Goal: Transaction & Acquisition: Purchase product/service

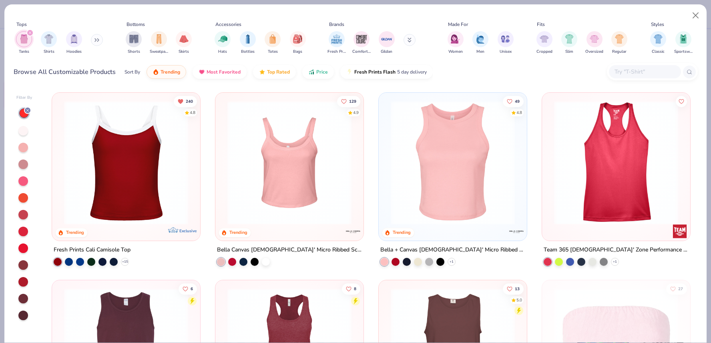
click at [28, 42] on img "filter for Tanks" at bounding box center [24, 38] width 9 height 9
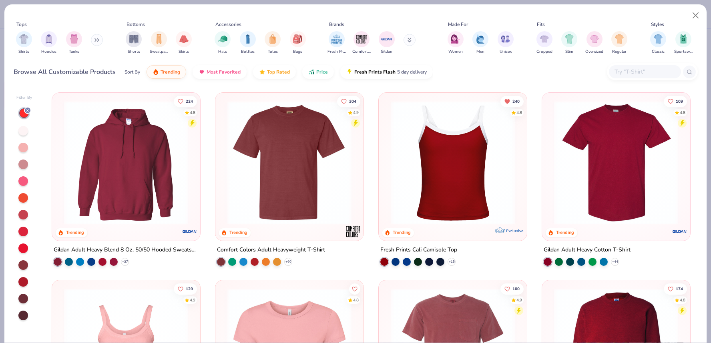
click at [438, 176] on img at bounding box center [452, 163] width 132 height 124
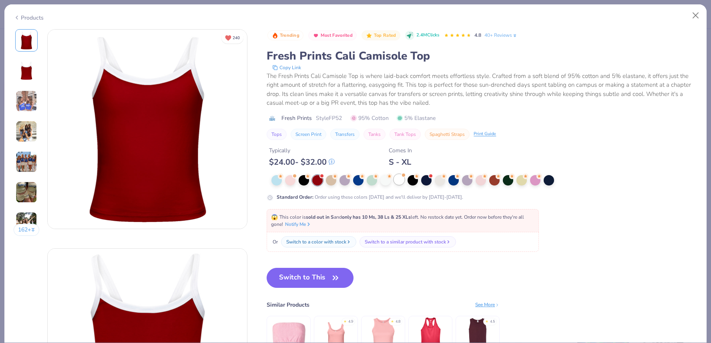
click at [400, 182] on div at bounding box center [399, 179] width 10 height 10
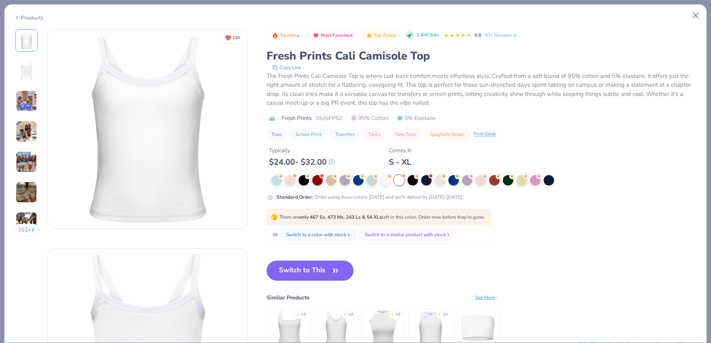
click at [319, 273] on button "Switch to This" at bounding box center [309, 271] width 87 height 20
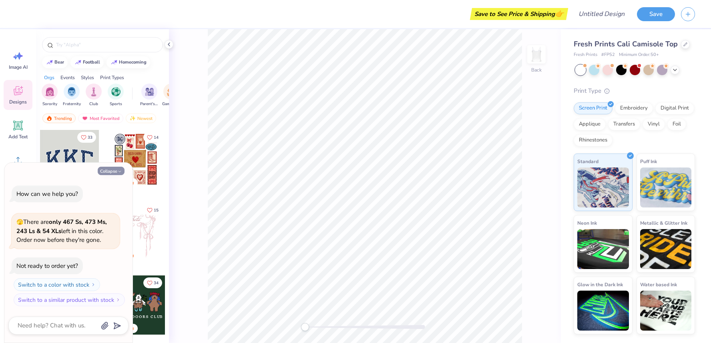
click at [115, 172] on button "Collapse" at bounding box center [111, 171] width 27 height 8
type textarea "x"
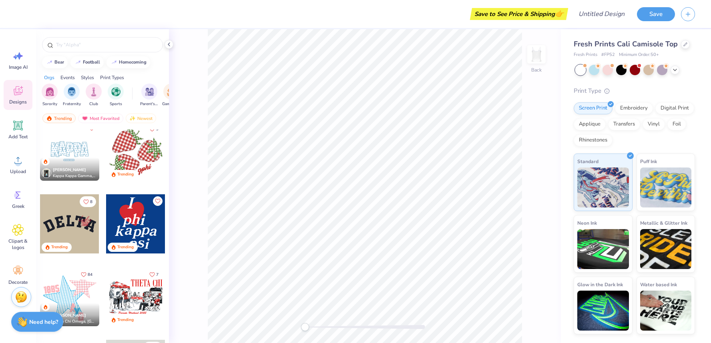
scroll to position [1027, 0]
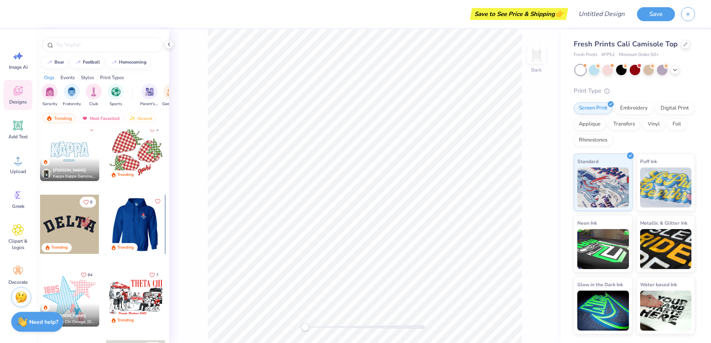
click at [106, 206] on div at bounding box center [76, 224] width 59 height 59
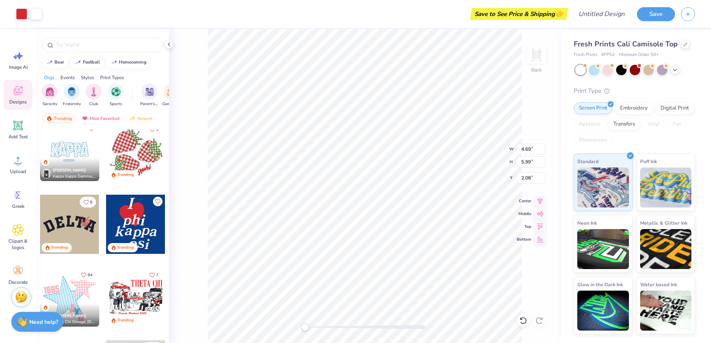
type input "4.69"
type input "5.99"
type input "2.08"
type input "1.04"
type input "1.08"
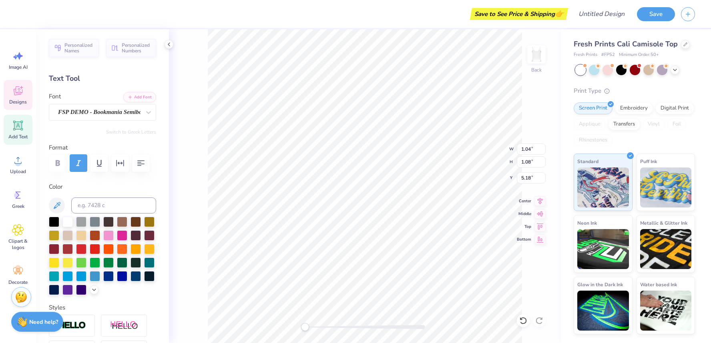
type input "5.00"
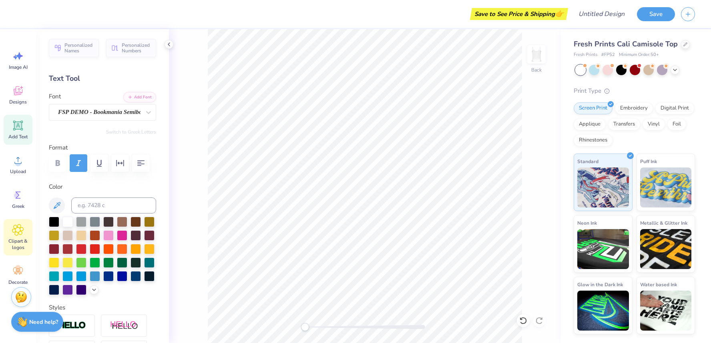
click at [22, 237] on div "Clipart & logos" at bounding box center [18, 237] width 29 height 36
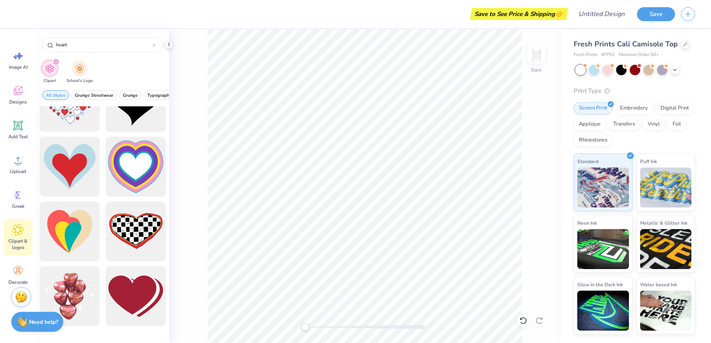
scroll to position [0, 0]
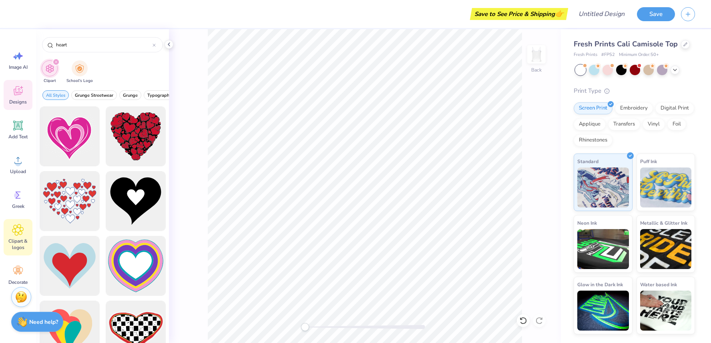
type input "heart"
click at [17, 99] on span "Designs" at bounding box center [18, 102] width 18 height 6
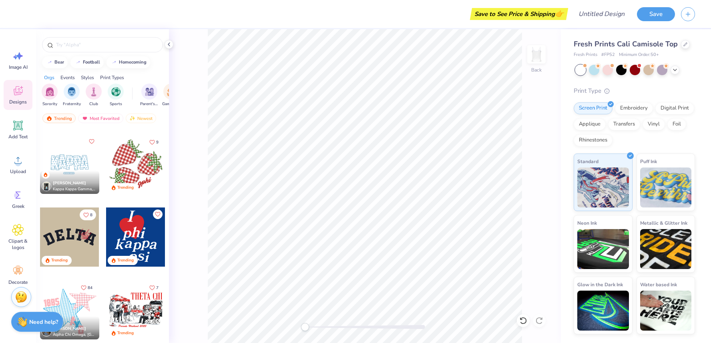
scroll to position [1051, 0]
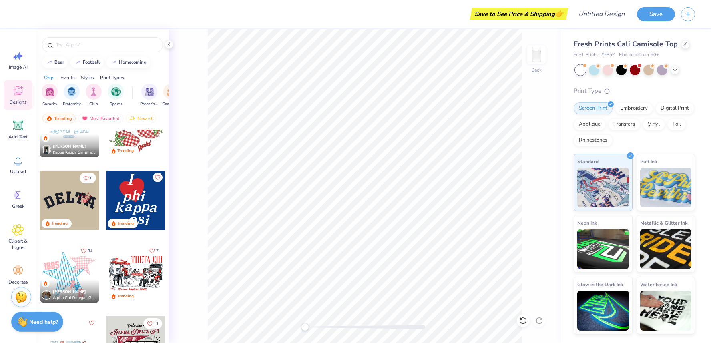
click at [132, 204] on div at bounding box center [135, 200] width 59 height 59
type input "4.56"
type input "5.83"
type input "2.24"
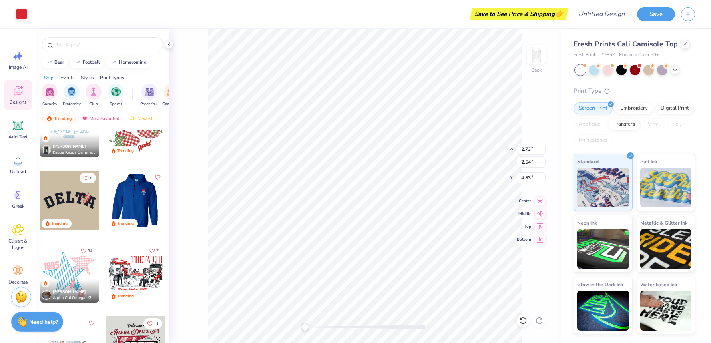
click at [136, 184] on div at bounding box center [135, 200] width 59 height 59
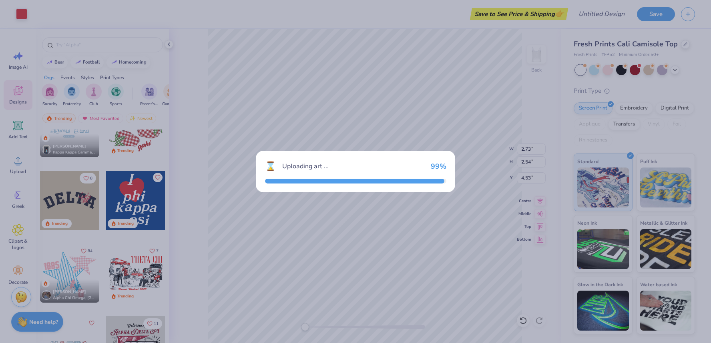
type input "1.67"
type input "2.14"
type input "5.93"
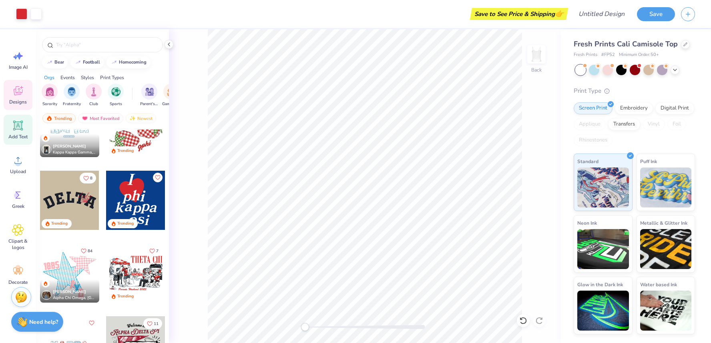
click at [17, 124] on icon at bounding box center [18, 126] width 8 height 8
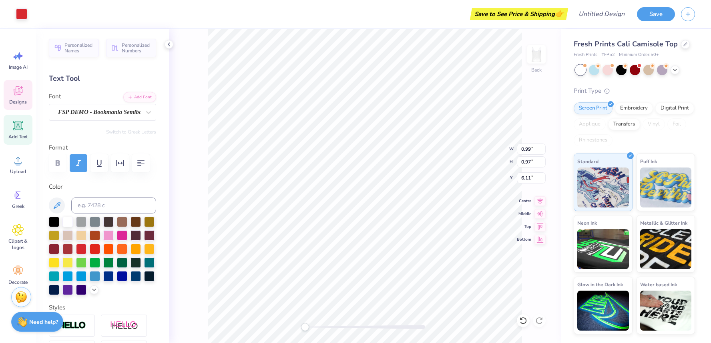
type input "0.99"
type input "0.97"
type input "6.11"
click at [54, 222] on div at bounding box center [54, 221] width 10 height 10
click at [52, 222] on div at bounding box center [54, 221] width 10 height 10
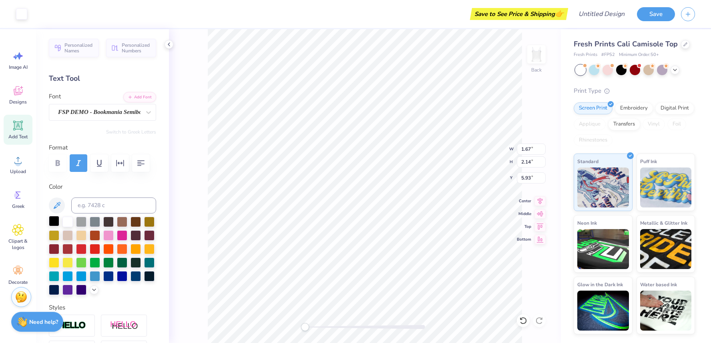
click at [54, 220] on div at bounding box center [54, 221] width 10 height 10
click at [53, 223] on div at bounding box center [54, 221] width 10 height 10
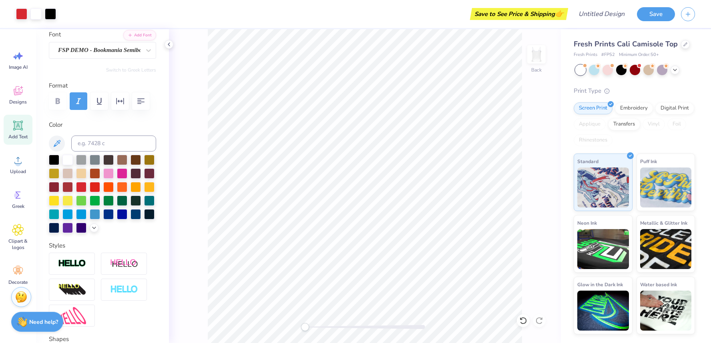
scroll to position [0, 0]
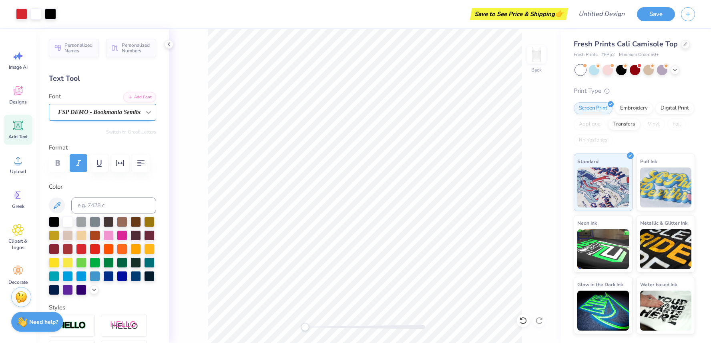
click at [144, 114] on icon at bounding box center [148, 112] width 8 height 8
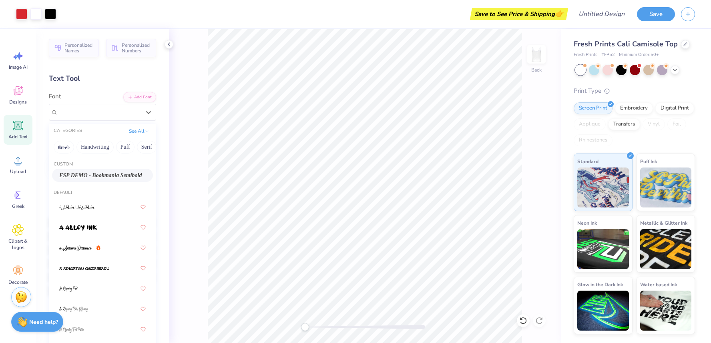
click at [124, 172] on span "FSP DEMO - Bookmania Semibold" at bounding box center [100, 175] width 82 height 8
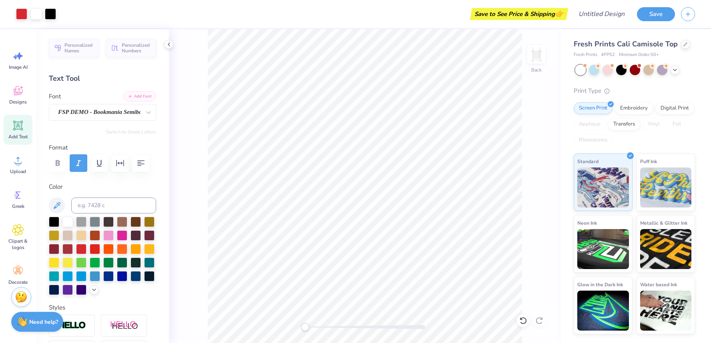
click at [144, 94] on button "Add Font" at bounding box center [139, 96] width 33 height 10
click at [18, 190] on circle at bounding box center [17, 189] width 6 height 6
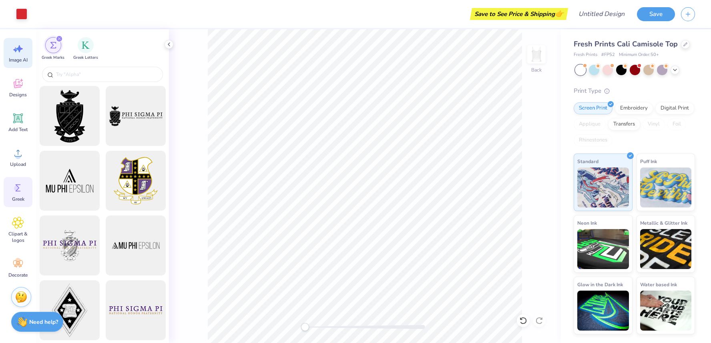
click at [19, 56] on div "Image AI" at bounding box center [18, 53] width 29 height 30
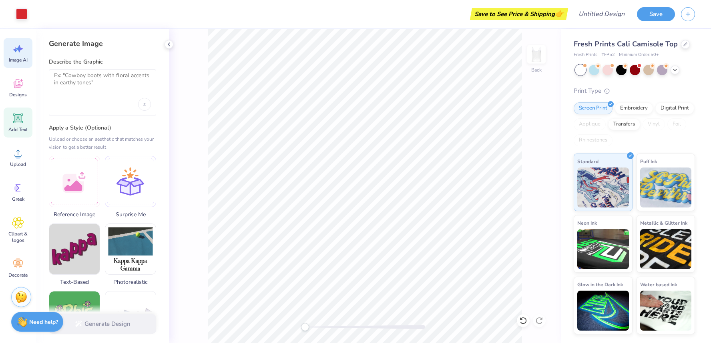
click at [20, 117] on icon at bounding box center [18, 119] width 8 height 8
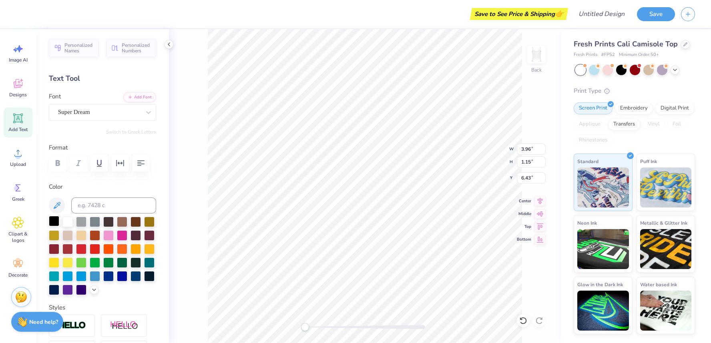
type textarea "I"
click at [52, 221] on div at bounding box center [54, 221] width 10 height 10
click at [110, 107] on div at bounding box center [99, 112] width 82 height 11
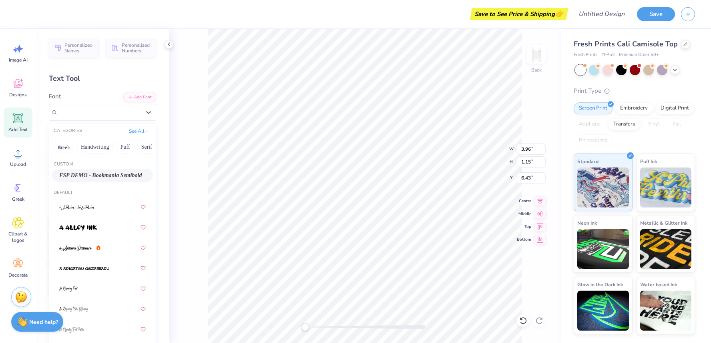
click at [115, 174] on span "FSP DEMO - Bookmania Semibold" at bounding box center [100, 175] width 82 height 8
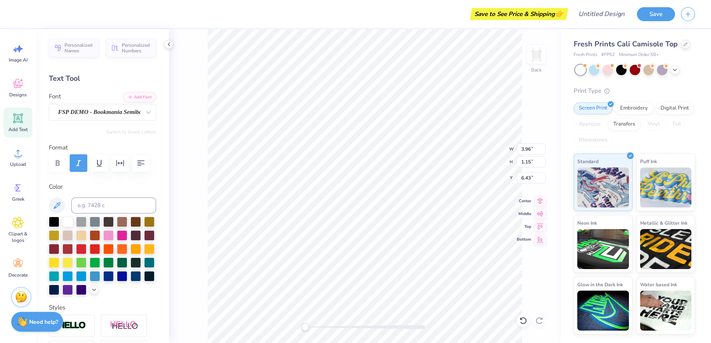
click at [56, 160] on div at bounding box center [102, 163] width 107 height 18
click at [77, 167] on icon "button" at bounding box center [79, 163] width 10 height 10
click at [77, 166] on icon "button" at bounding box center [79, 163] width 10 height 10
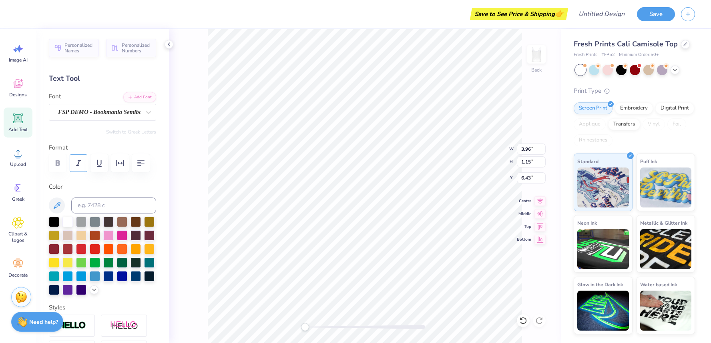
click at [82, 162] on icon "button" at bounding box center [79, 163] width 10 height 10
click at [126, 184] on label "Color" at bounding box center [102, 186] width 107 height 9
type input "0.37"
type input "0.38"
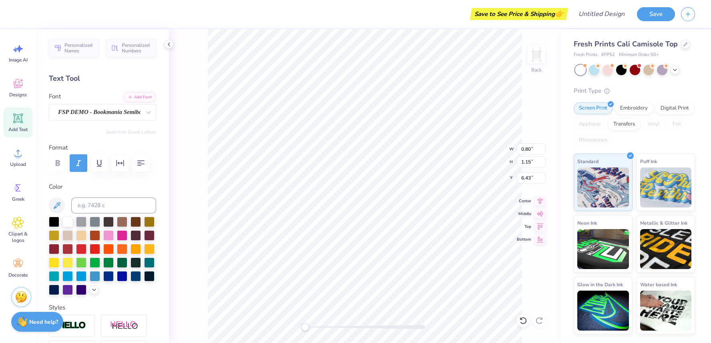
type input "7.21"
type input "1.54"
type input "2.21"
type input "2.68"
click at [21, 123] on icon at bounding box center [18, 119] width 10 height 10
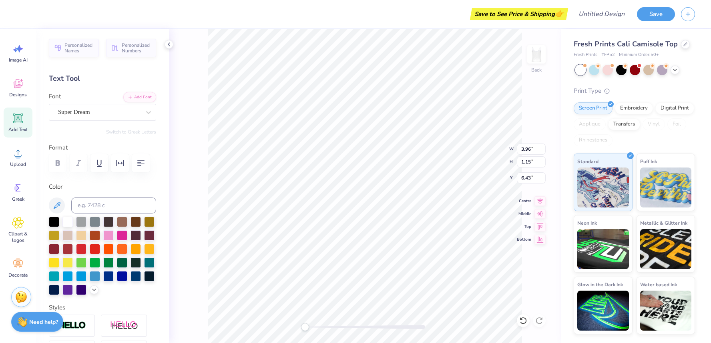
type input "3.96"
type input "1.15"
type input "6.43"
click at [53, 224] on div at bounding box center [54, 221] width 10 height 10
click at [100, 110] on div "Super Dream" at bounding box center [99, 112] width 84 height 12
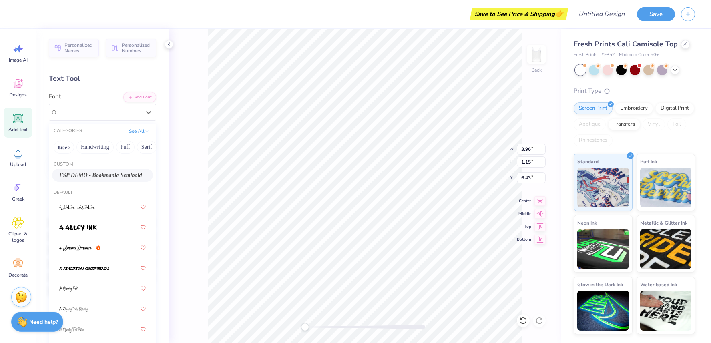
click at [108, 172] on span "FSP DEMO - Bookmania Semibold" at bounding box center [100, 175] width 82 height 8
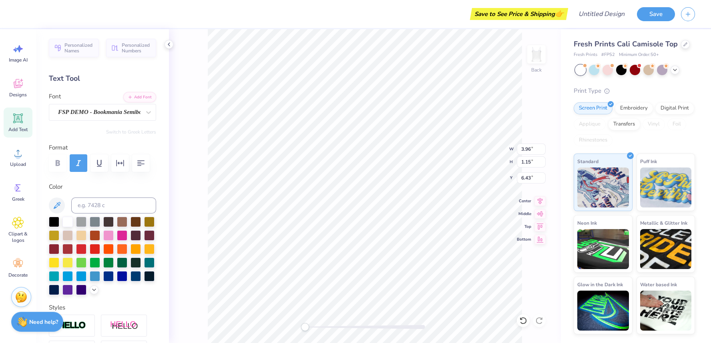
scroll to position [0, 0]
type textarea "GAMEDAY"
click at [186, 152] on div "Back W 3.96 3.96 " H 1.15 1.15 " Y 6.43 6.43 " Center Middle Top Bottom" at bounding box center [365, 186] width 392 height 314
click at [179, 194] on div "Back W 3.96 3.96 " H 1.15 1.15 " Y 6.43 6.43 " Center Middle Top Bottom" at bounding box center [365, 186] width 392 height 314
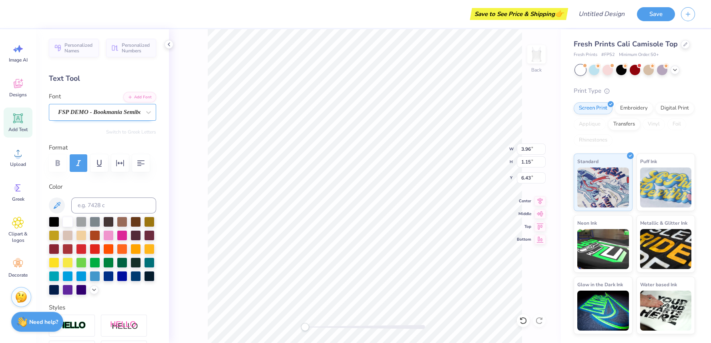
click at [179, 194] on div "Back W 3.96 3.96 " H 1.15 1.15 " Y 6.43 6.43 " Center Middle Top Bottom" at bounding box center [365, 186] width 392 height 314
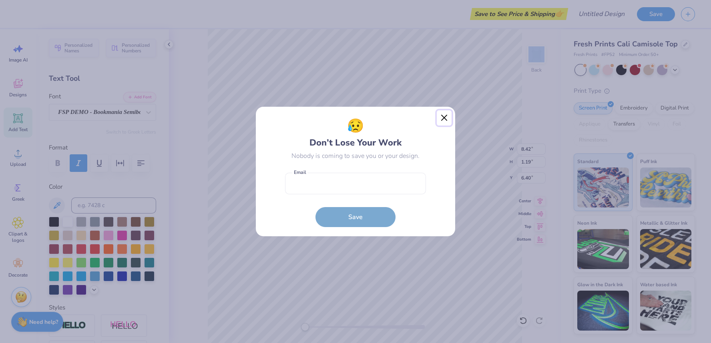
click at [439, 118] on button "Close" at bounding box center [443, 117] width 15 height 15
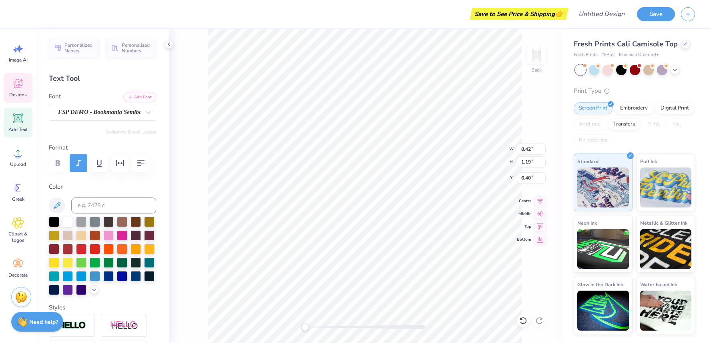
click at [19, 82] on icon at bounding box center [18, 84] width 12 height 12
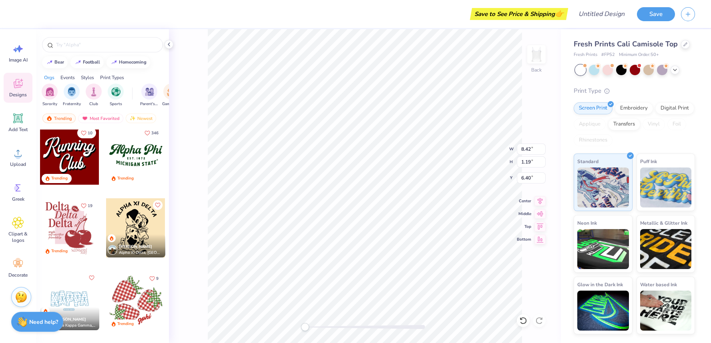
scroll to position [1168, 0]
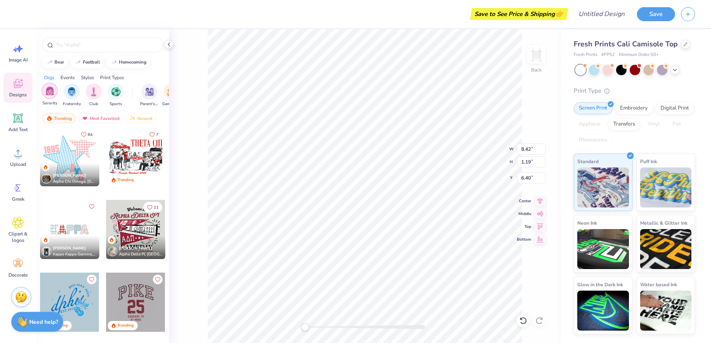
click at [56, 91] on div "filter for Sorority" at bounding box center [50, 91] width 16 height 16
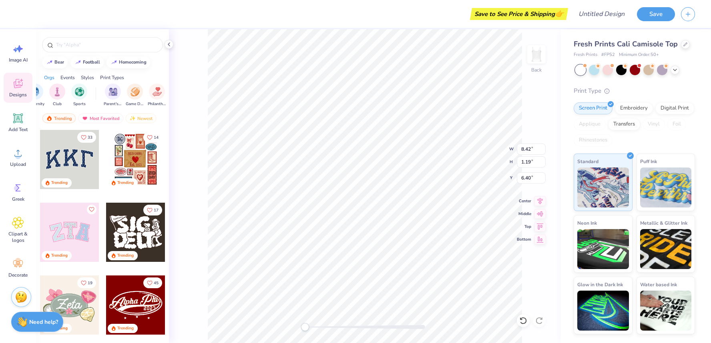
scroll to position [0, 42]
click at [72, 94] on img "filter for Sports" at bounding box center [73, 90] width 9 height 9
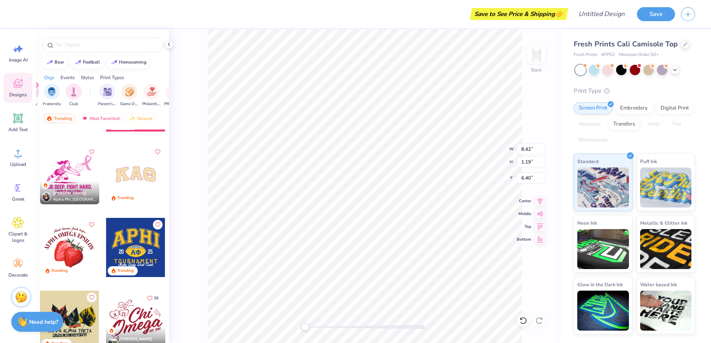
scroll to position [2824, 0]
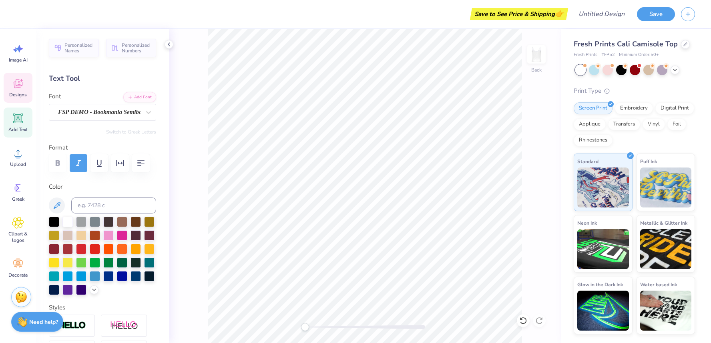
click at [21, 95] on span "Designs" at bounding box center [18, 95] width 18 height 6
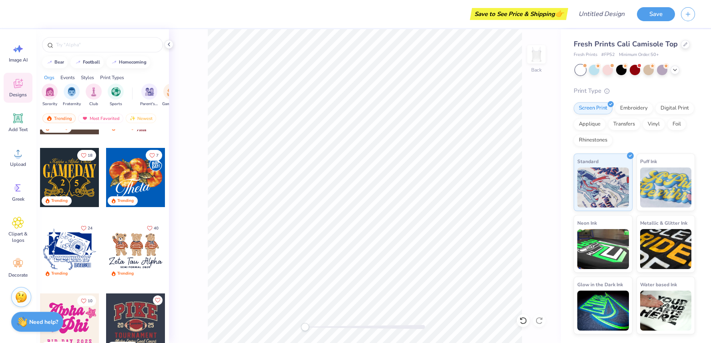
scroll to position [500, 0]
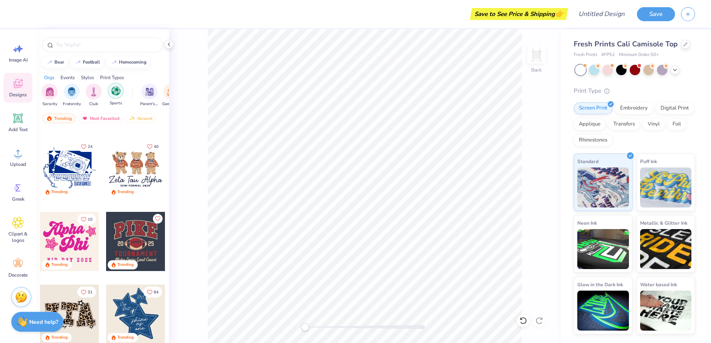
click at [115, 96] on div "filter for Sports" at bounding box center [116, 91] width 16 height 16
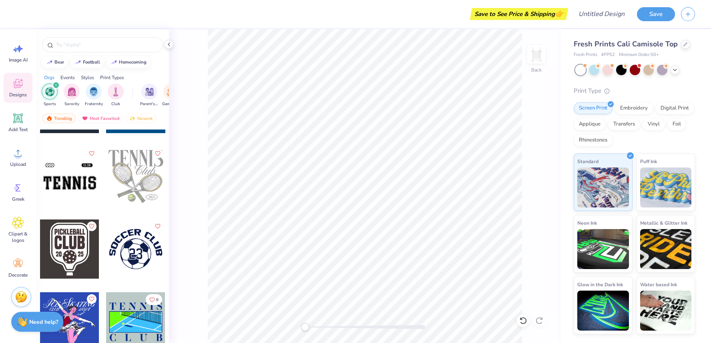
scroll to position [290, 0]
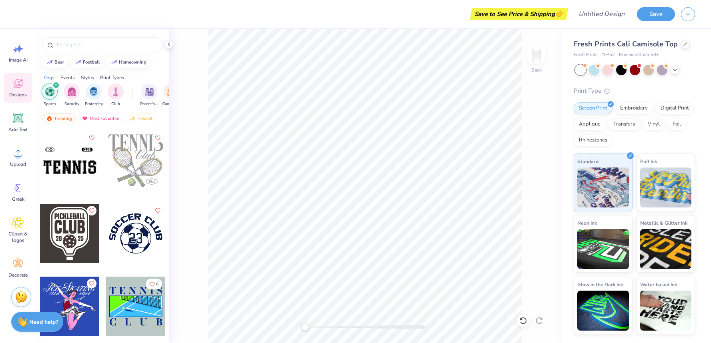
click at [57, 85] on icon "filter for Sports" at bounding box center [55, 85] width 3 height 3
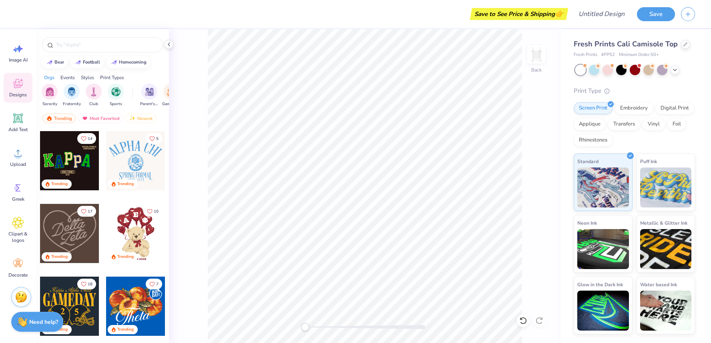
click at [68, 77] on div "Events" at bounding box center [67, 77] width 14 height 7
click at [70, 92] on img "filter for Game Day" at bounding box center [71, 90] width 9 height 9
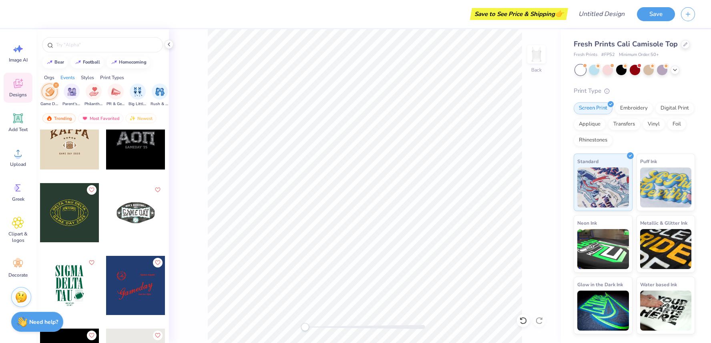
scroll to position [1665, 0]
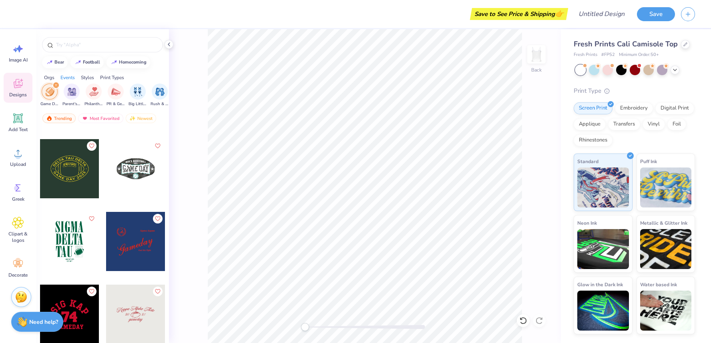
click at [138, 235] on div at bounding box center [135, 241] width 59 height 59
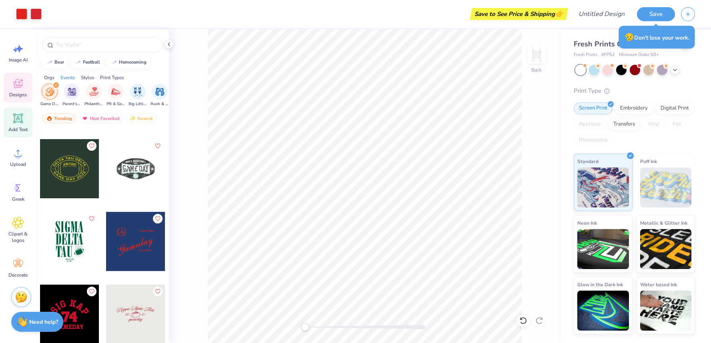
click at [20, 120] on icon at bounding box center [18, 119] width 8 height 8
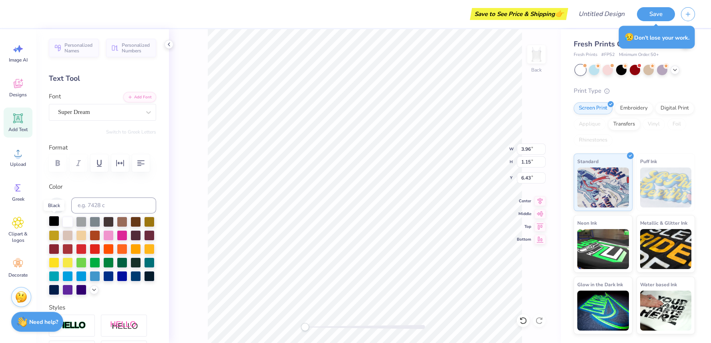
click at [56, 220] on div at bounding box center [54, 221] width 10 height 10
click at [126, 111] on div "Super Dream" at bounding box center [99, 112] width 84 height 12
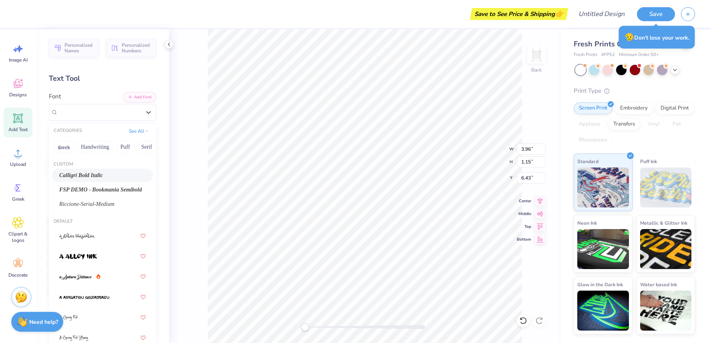
click at [91, 175] on span "Calligri Bold Italic" at bounding box center [81, 175] width 44 height 8
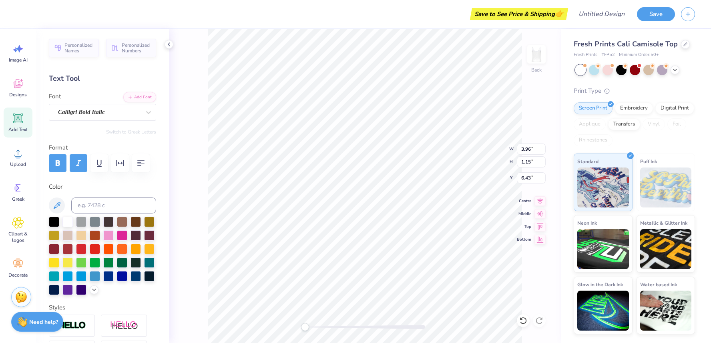
scroll to position [0, 2]
type textarea "Alpha Delta Pi"
click at [81, 163] on icon "button" at bounding box center [79, 163] width 10 height 10
click at [75, 162] on icon "button" at bounding box center [79, 163] width 10 height 10
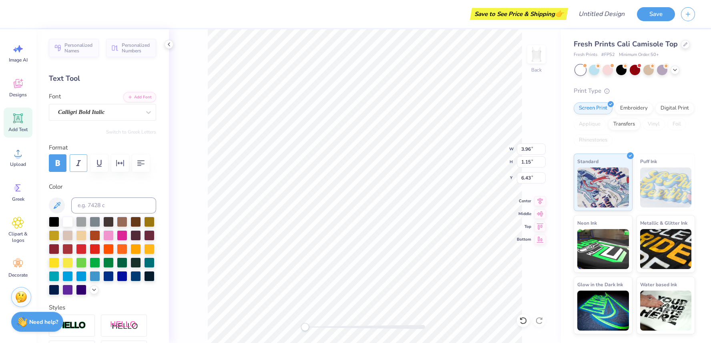
click at [75, 162] on icon "button" at bounding box center [79, 163] width 10 height 10
click at [110, 181] on div "Personalized Names Personalized Numbers Text Tool Add Font Font Calligri Bold I…" at bounding box center [102, 186] width 133 height 314
click at [198, 118] on div "Back W 3.96 3.96 " H 1.15 1.15 " Y 6.43 6.43 " Center Middle Top Bottom" at bounding box center [365, 186] width 392 height 314
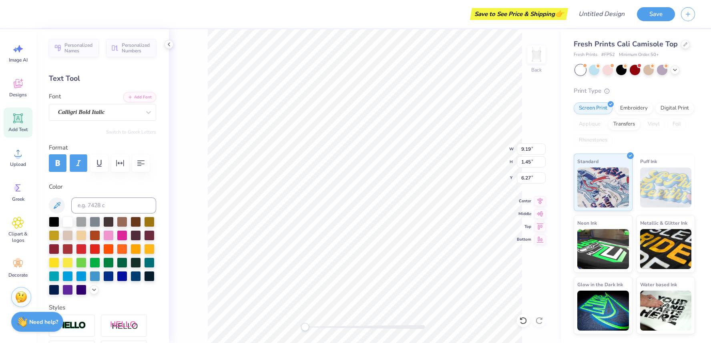
click at [78, 162] on icon "button" at bounding box center [78, 163] width 5 height 6
click at [204, 213] on div "Back W 9.19 9.19 " H 1.45 1.45 " Y 6.27 6.27 " Center Middle Top Bottom" at bounding box center [365, 186] width 392 height 314
click at [78, 165] on icon "button" at bounding box center [78, 163] width 5 height 6
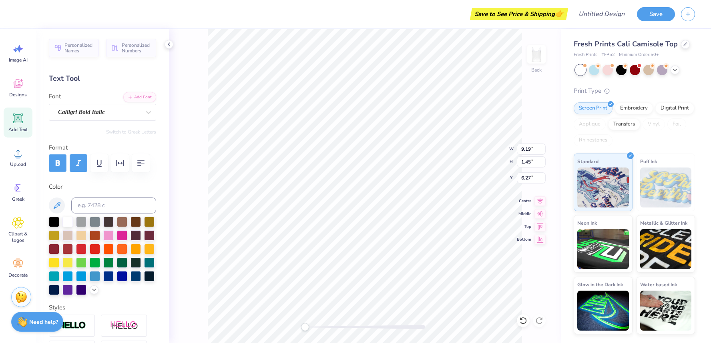
click at [62, 162] on button "button" at bounding box center [58, 163] width 18 height 18
click at [16, 118] on icon at bounding box center [18, 119] width 8 height 8
click at [183, 156] on div "Back W 9.19 9.19 " H 1.45 1.45 " Y 6.27 6.27 " Center Middle Top Bottom" at bounding box center [365, 186] width 392 height 314
type input "3.96"
type input "1.15"
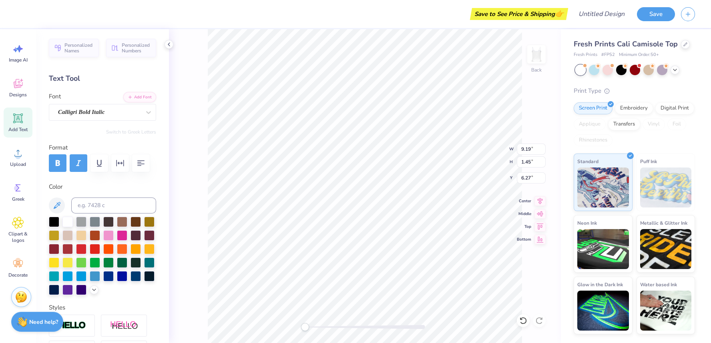
type input "6.43"
type input "9.19"
type input "1.45"
type input "9.96"
type input "7.31"
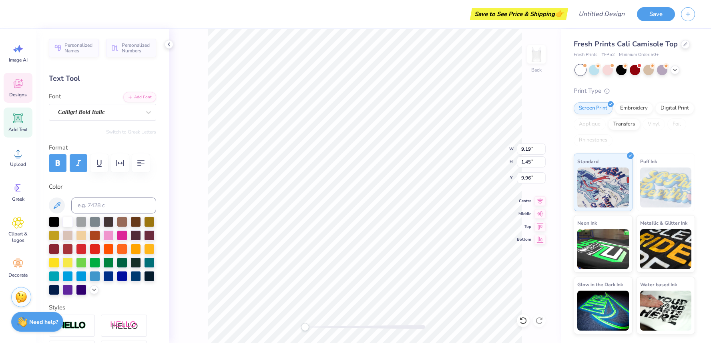
type input "3.67"
type input "3.98"
type input "2.64"
type input "0.41"
type input "6.38"
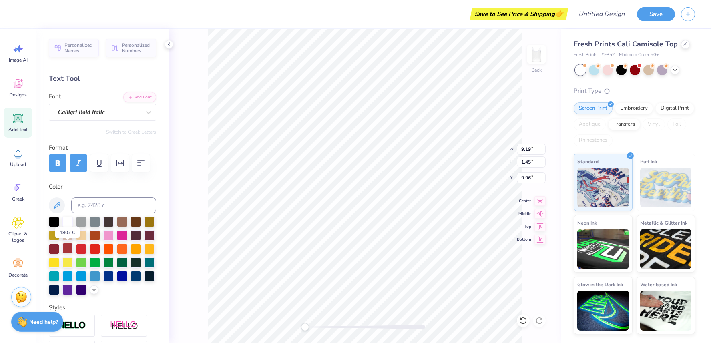
click at [68, 249] on div at bounding box center [67, 248] width 10 height 10
click at [69, 248] on div at bounding box center [67, 248] width 10 height 10
click at [50, 249] on div at bounding box center [54, 248] width 10 height 10
click at [63, 249] on div at bounding box center [67, 248] width 10 height 10
click at [68, 248] on div at bounding box center [67, 248] width 10 height 10
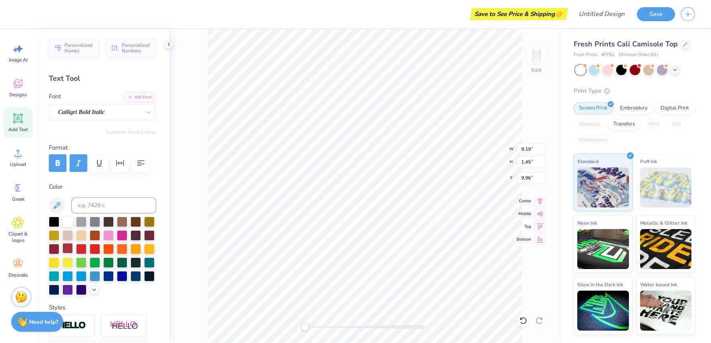
type input "9.97"
type input "7.31"
type input "3.67"
type input "3.68"
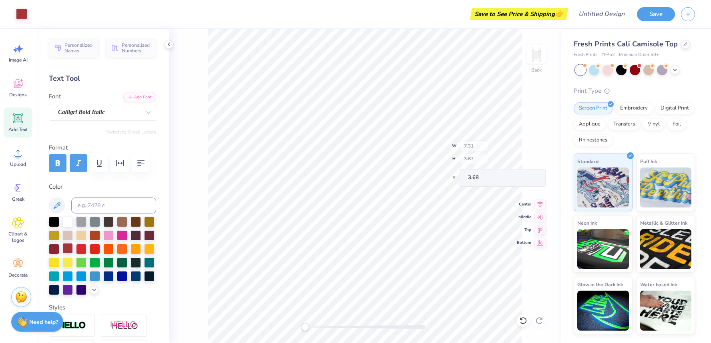
type input "1.45"
type input "9.19"
type input "2.19"
type input "1.69"
type input "10.71"
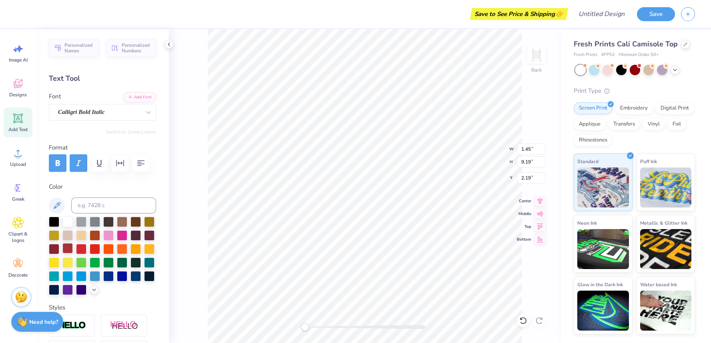
type input "2.57"
type input "1.99"
type input "12.62"
type input "0.67"
click at [138, 108] on div "Calligri Bold Italic" at bounding box center [99, 112] width 84 height 12
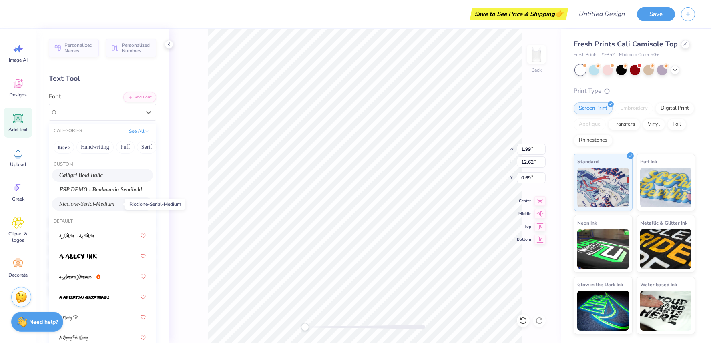
click at [108, 205] on span "Riccione-Serial-Medium" at bounding box center [86, 204] width 55 height 8
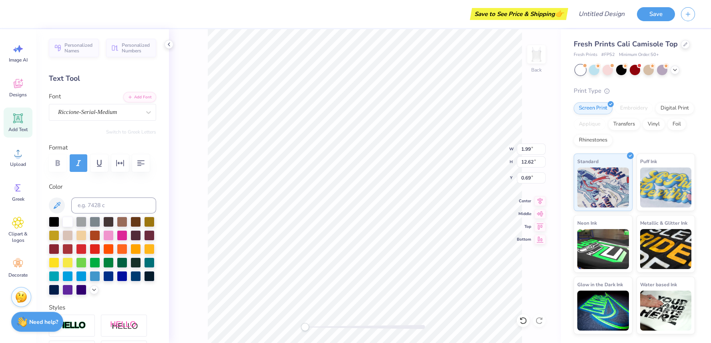
scroll to position [0, 2]
type textarea "AlphaDeltaPi"
click at [135, 114] on div "Riccione-Serial-Medium" at bounding box center [99, 112] width 84 height 12
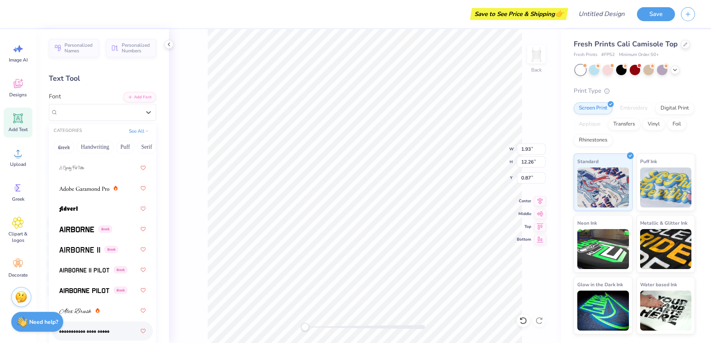
scroll to position [0, 0]
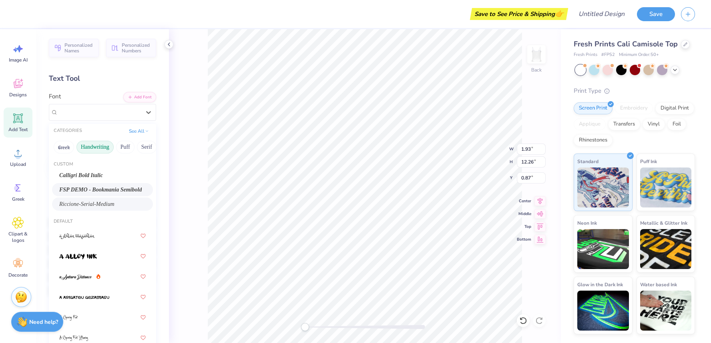
click at [102, 150] on button "Handwriting" at bounding box center [94, 147] width 37 height 13
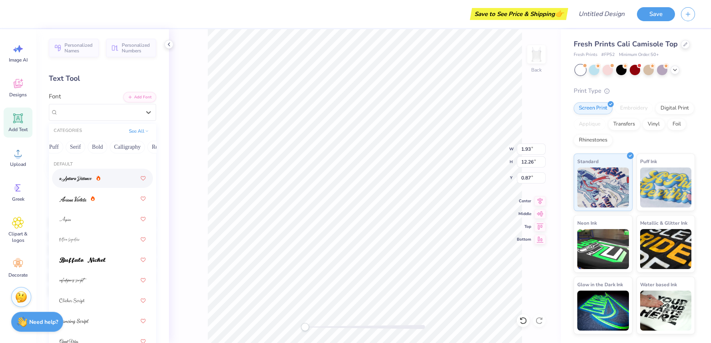
scroll to position [0, 70]
click at [77, 150] on button "Serif" at bounding box center [77, 147] width 20 height 13
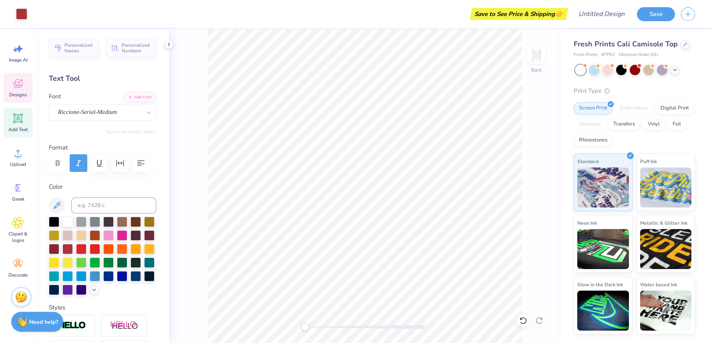
click at [23, 86] on icon at bounding box center [18, 84] width 12 height 12
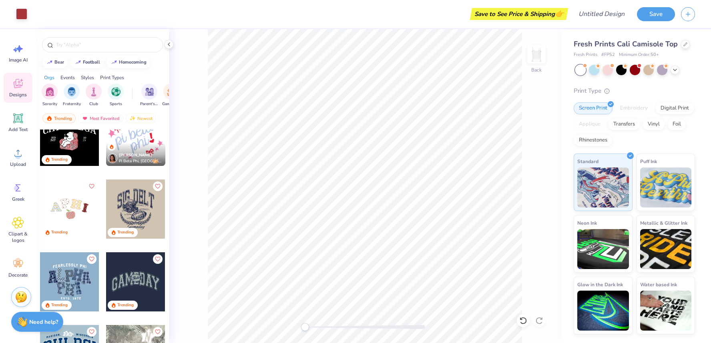
scroll to position [2442, 0]
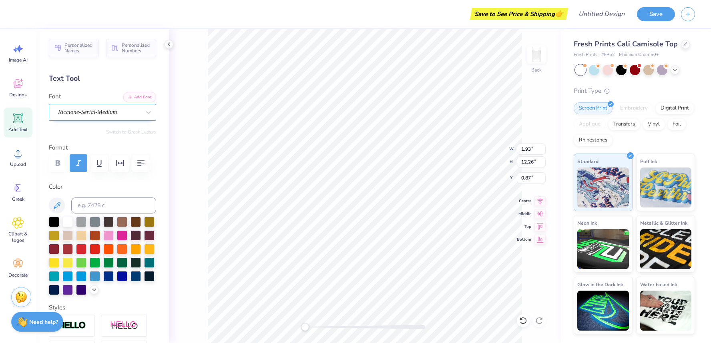
click at [114, 117] on div at bounding box center [99, 112] width 82 height 11
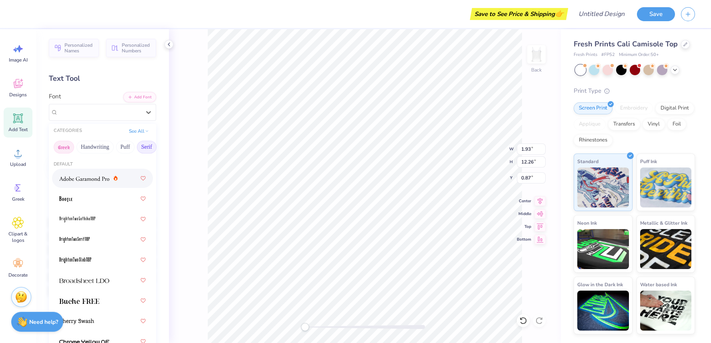
click at [65, 149] on button "Greek" at bounding box center [64, 147] width 20 height 13
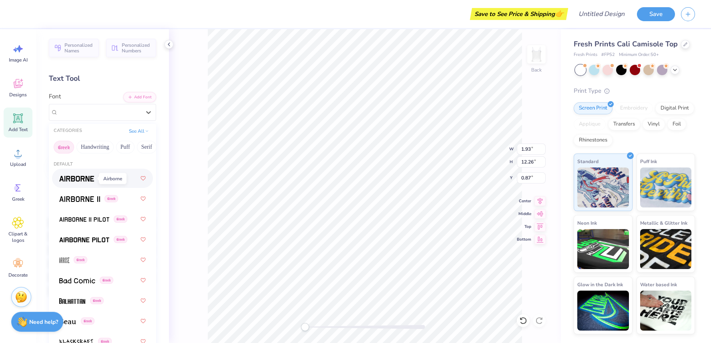
click at [80, 181] on img at bounding box center [76, 179] width 35 height 6
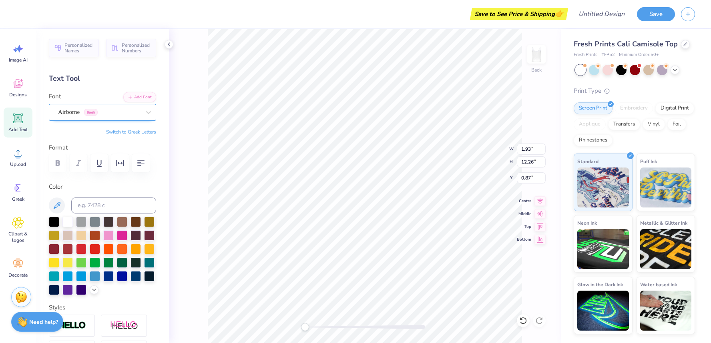
click at [73, 113] on div "Airborne Greek" at bounding box center [99, 112] width 84 height 12
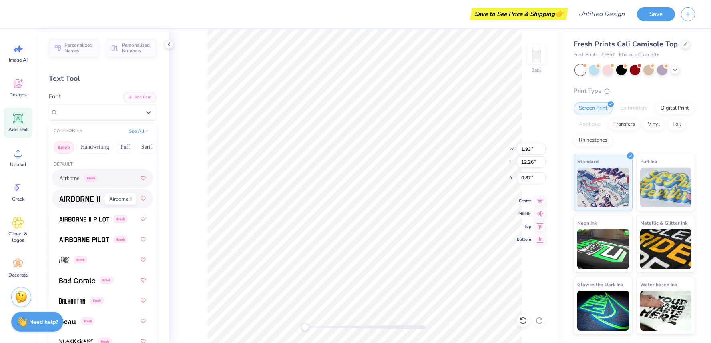
click at [85, 195] on span at bounding box center [79, 199] width 41 height 8
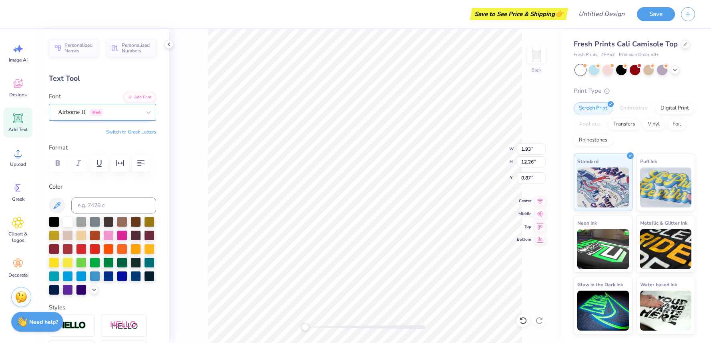
click at [93, 111] on div "Airborne II Greek" at bounding box center [99, 112] width 84 height 12
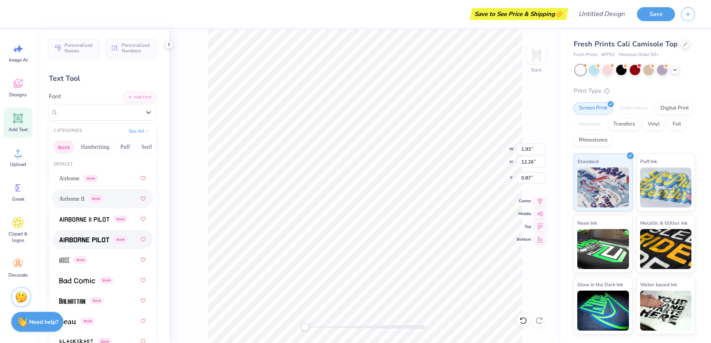
click at [87, 239] on img at bounding box center [84, 240] width 50 height 6
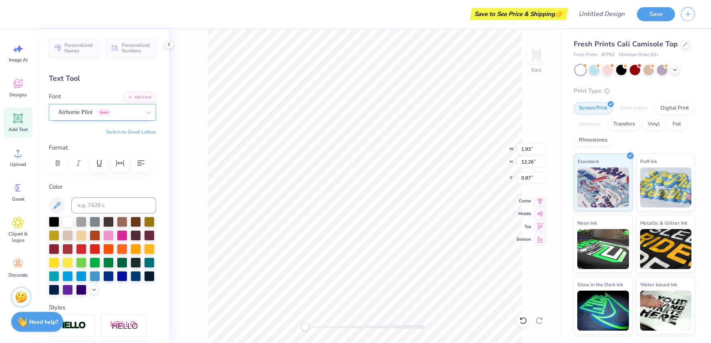
click at [99, 111] on div "Airborne Pilot Greek" at bounding box center [99, 112] width 84 height 12
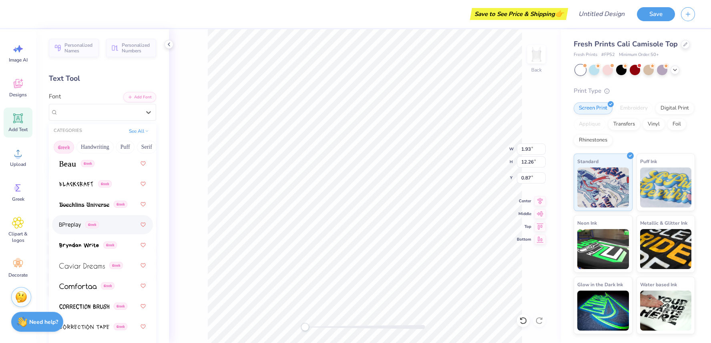
scroll to position [129, 0]
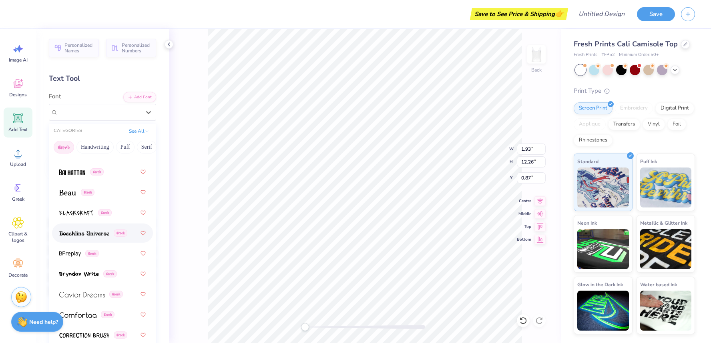
click at [186, 234] on div "Back W 1.93 1.93 " H 12.26 12.26 " Y 0.87 0.87 " Center [GEOGRAPHIC_DATA]" at bounding box center [365, 186] width 392 height 314
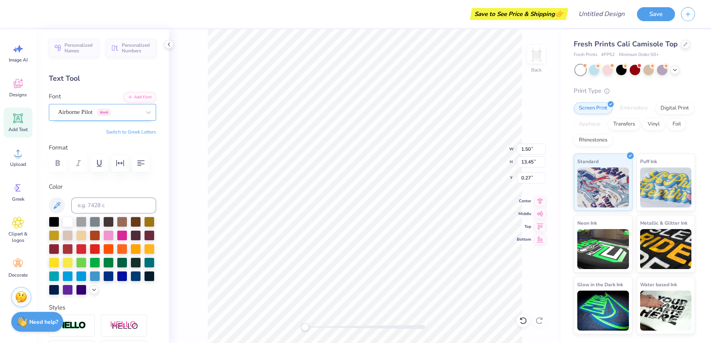
click at [92, 106] on div "Airborne Pilot Greek" at bounding box center [102, 112] width 107 height 17
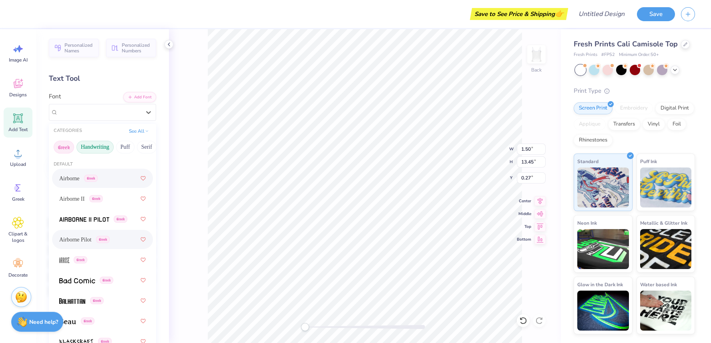
click at [104, 148] on button "Handwriting" at bounding box center [94, 147] width 37 height 13
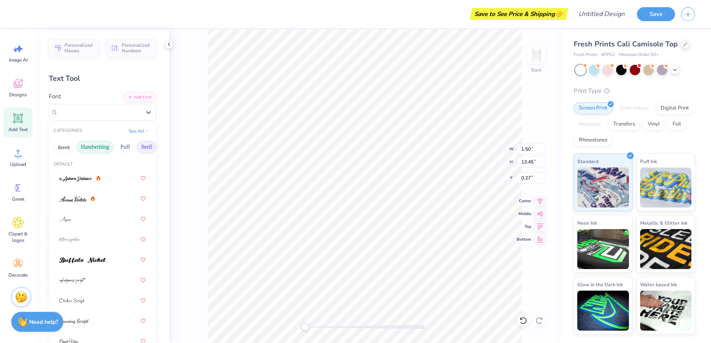
click at [137, 148] on button "Serif" at bounding box center [147, 147] width 20 height 13
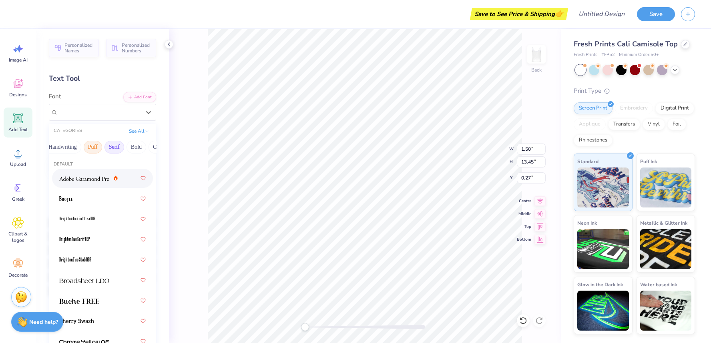
scroll to position [0, 37]
click at [127, 145] on button "Bold" at bounding box center [132, 147] width 20 height 13
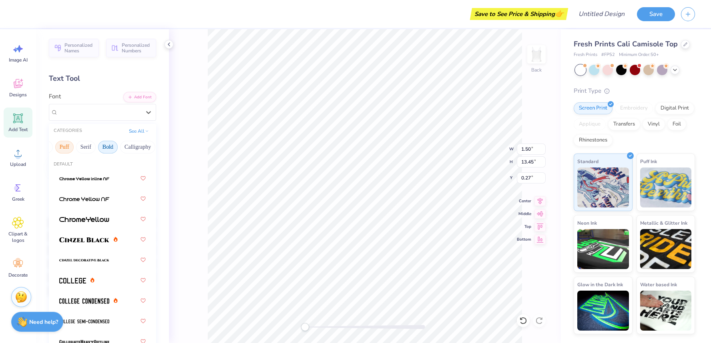
scroll to position [0, 66]
click at [127, 145] on button "Calligraphy" at bounding box center [132, 147] width 35 height 13
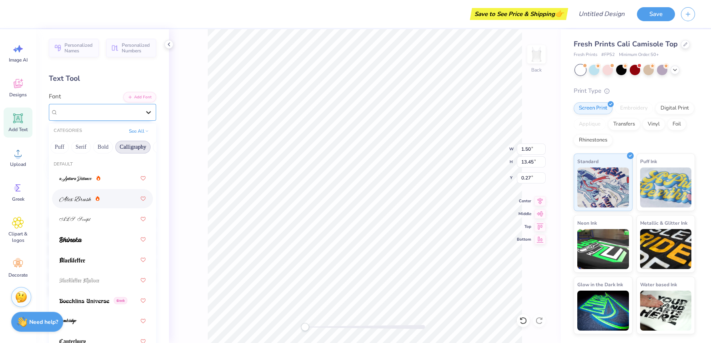
click at [150, 110] on icon at bounding box center [148, 112] width 8 height 8
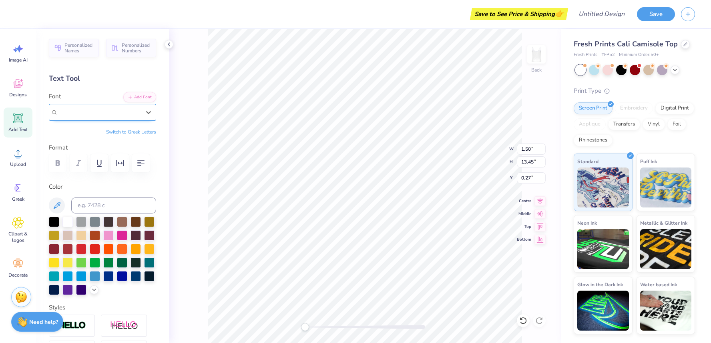
click at [136, 116] on div "Airborne Pilot Greek" at bounding box center [99, 112] width 82 height 9
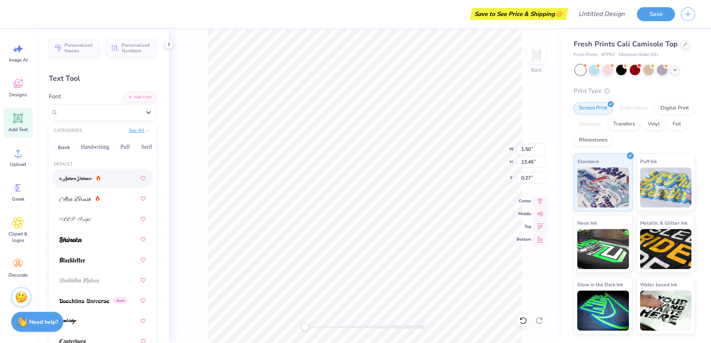
click at [138, 133] on button "See All" at bounding box center [138, 130] width 25 height 8
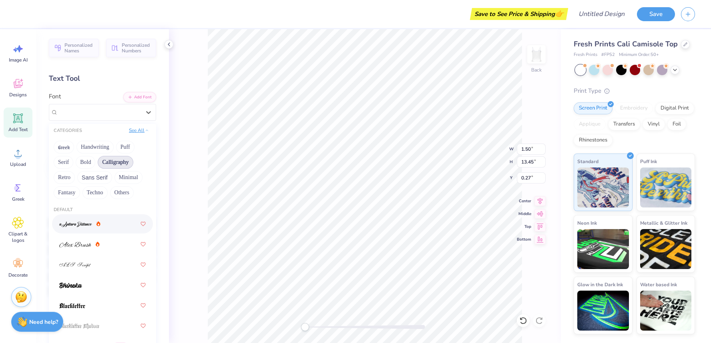
click at [138, 133] on button "See All" at bounding box center [138, 130] width 25 height 8
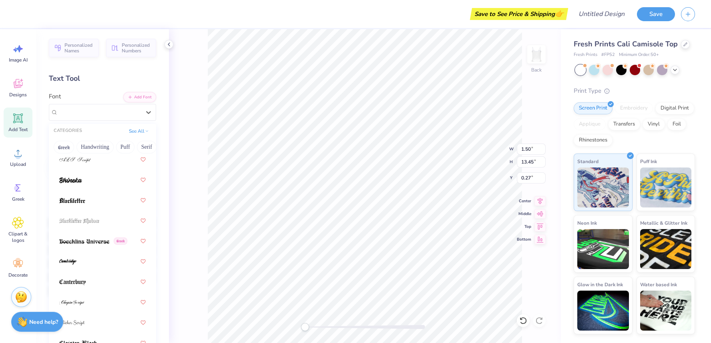
scroll to position [0, 0]
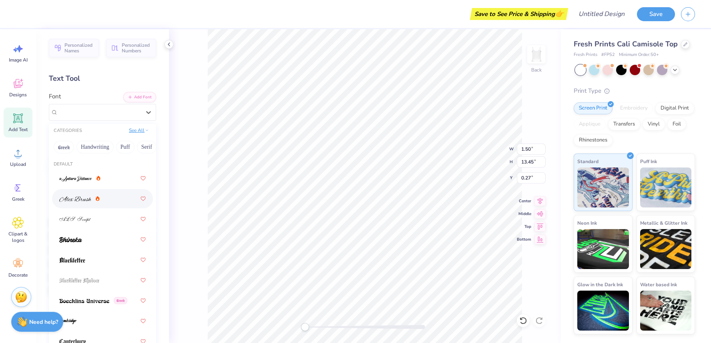
click at [138, 132] on button "See All" at bounding box center [138, 130] width 25 height 8
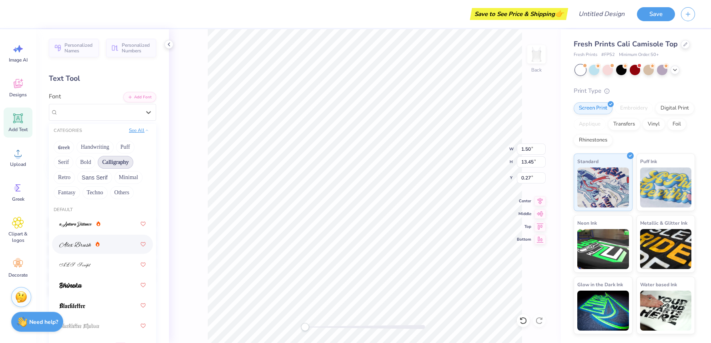
click at [142, 128] on button "See All" at bounding box center [138, 130] width 25 height 8
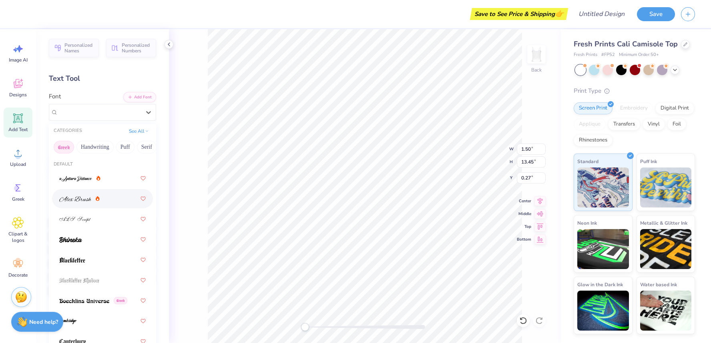
click at [56, 143] on button "Greek" at bounding box center [64, 147] width 20 height 13
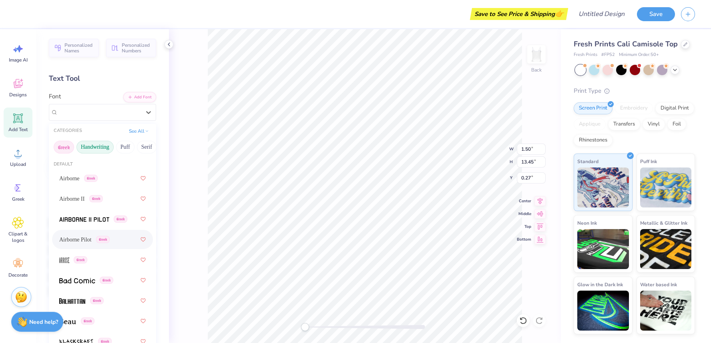
click at [90, 145] on button "Handwriting" at bounding box center [94, 147] width 37 height 13
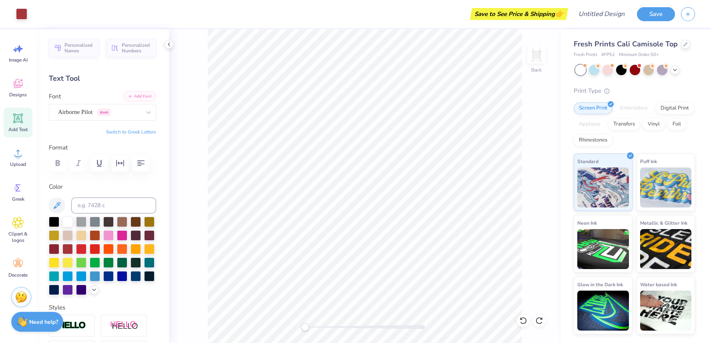
click at [140, 95] on button "Add Font" at bounding box center [139, 96] width 33 height 10
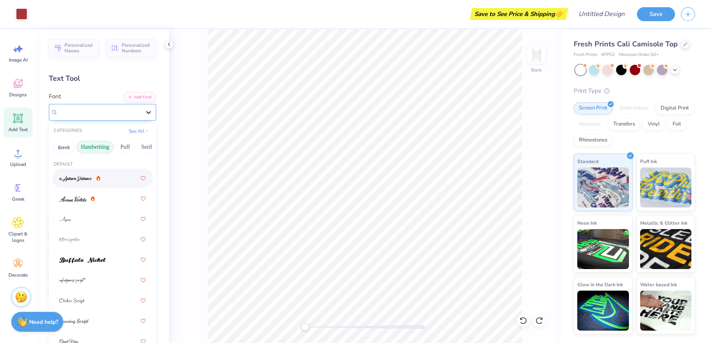
click at [150, 114] on icon at bounding box center [148, 112] width 8 height 8
click at [106, 149] on button "Handwriting" at bounding box center [94, 147] width 37 height 13
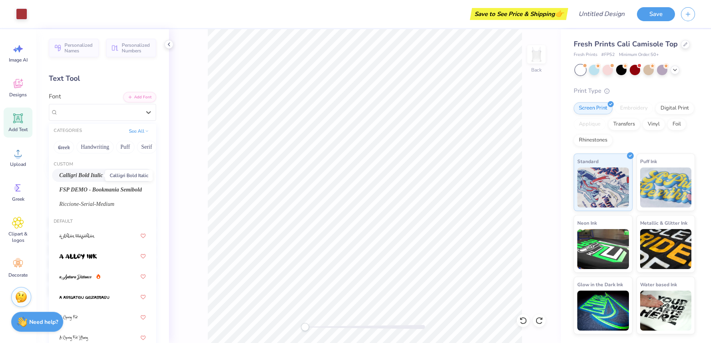
click at [87, 172] on span "Calligri Bold Italic" at bounding box center [81, 175] width 44 height 8
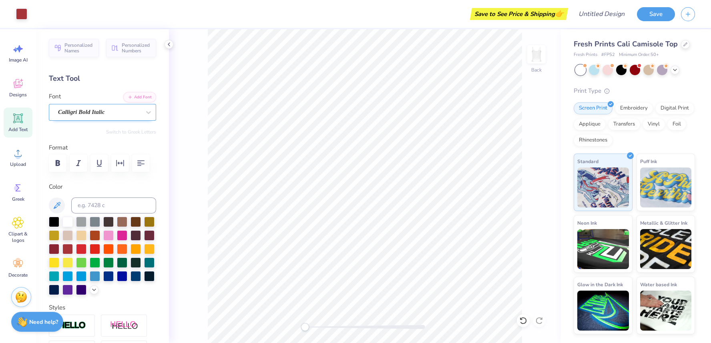
click at [89, 112] on div "Calligri Bold Italic" at bounding box center [99, 112] width 84 height 12
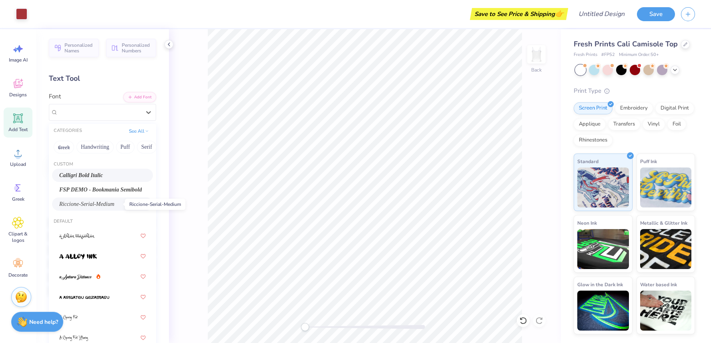
click at [87, 201] on span "Riccione-Serial-Medium" at bounding box center [86, 204] width 55 height 8
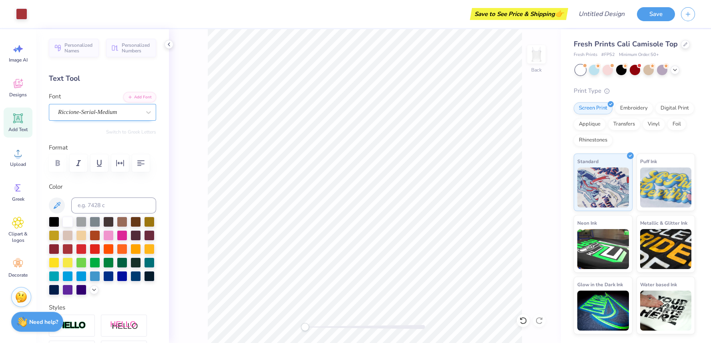
click at [95, 117] on div at bounding box center [99, 112] width 82 height 11
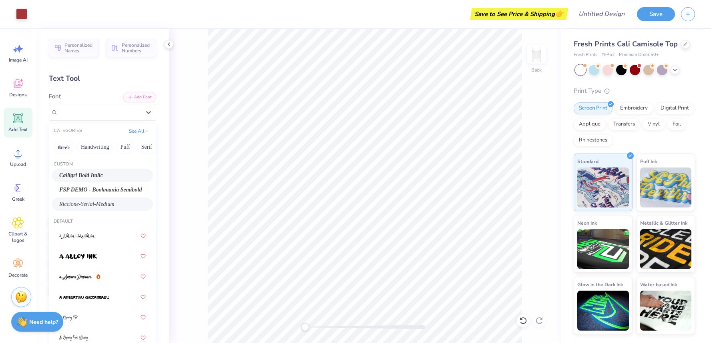
click at [97, 177] on span "Calligri Bold Italic" at bounding box center [81, 175] width 44 height 8
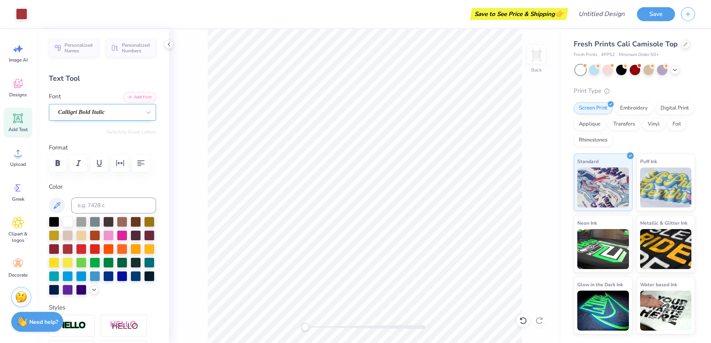
click at [98, 116] on div "Calligri Bold Italic" at bounding box center [99, 112] width 84 height 12
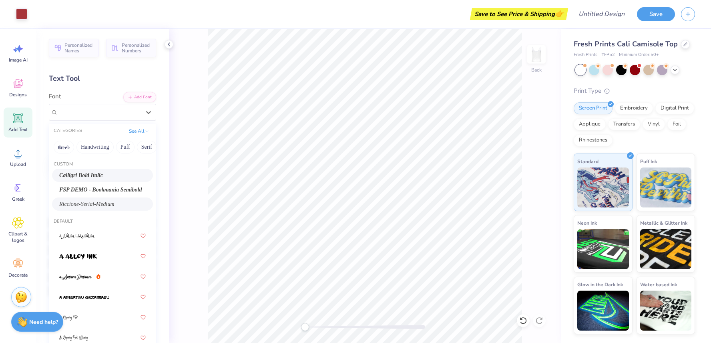
click at [84, 205] on span "Riccione-Serial-Medium" at bounding box center [86, 204] width 55 height 8
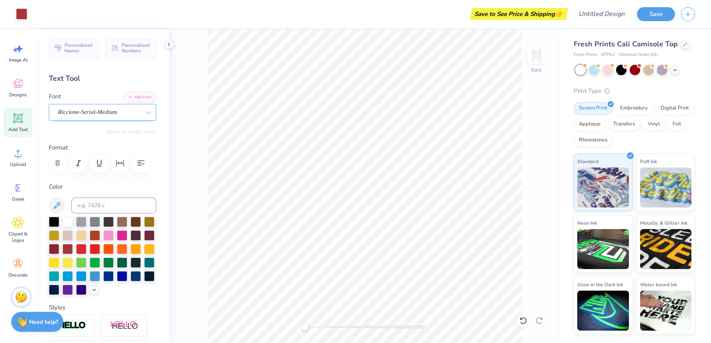
click at [87, 111] on div "Riccione-Serial-Medium" at bounding box center [99, 112] width 84 height 12
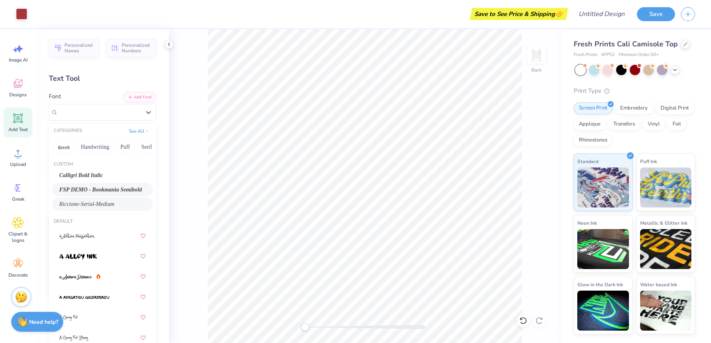
click at [87, 187] on span "FSP DEMO - Bookmania Semibold" at bounding box center [100, 190] width 82 height 8
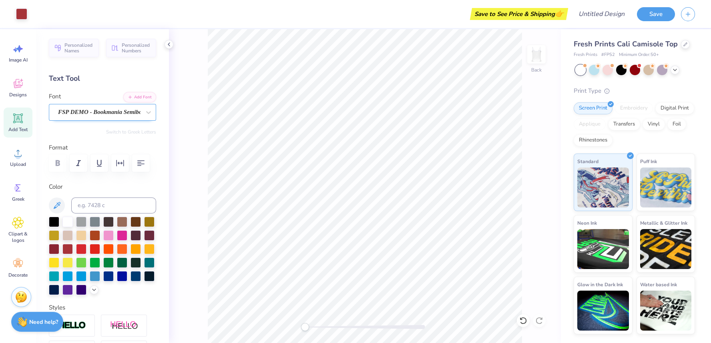
click at [92, 112] on div "FSP DEMO - Bookmania Semibold" at bounding box center [99, 112] width 84 height 12
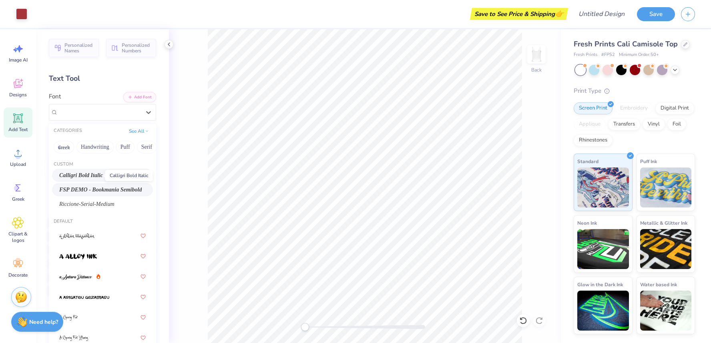
click at [95, 173] on span "Calligri Bold Italic" at bounding box center [81, 175] width 44 height 8
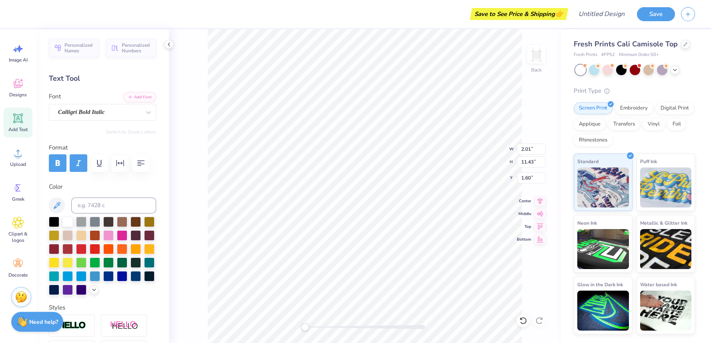
type input "2.01"
type input "11.43"
click at [106, 205] on input at bounding box center [113, 206] width 85 height 16
paste input "990000"
type input "990000"
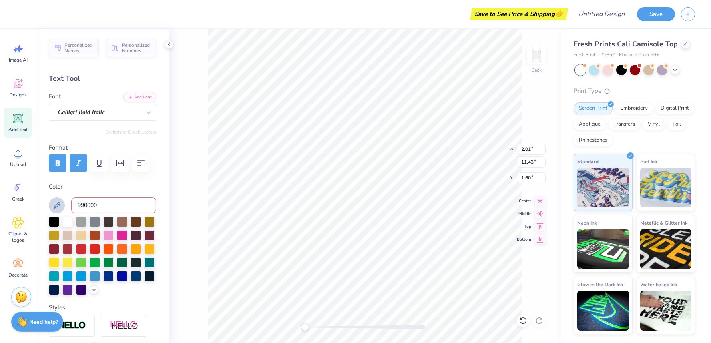
drag, startPoint x: 105, startPoint y: 204, endPoint x: 55, endPoint y: 204, distance: 50.0
click at [55, 204] on div "990000" at bounding box center [102, 206] width 107 height 16
click at [182, 239] on div "Back W 2.01 2.01 " H 11.43 11.43 " Y 1.60 1.60 " Center Middle Top Bottom" at bounding box center [365, 186] width 392 height 314
click at [107, 200] on input at bounding box center [113, 206] width 85 height 16
paste input
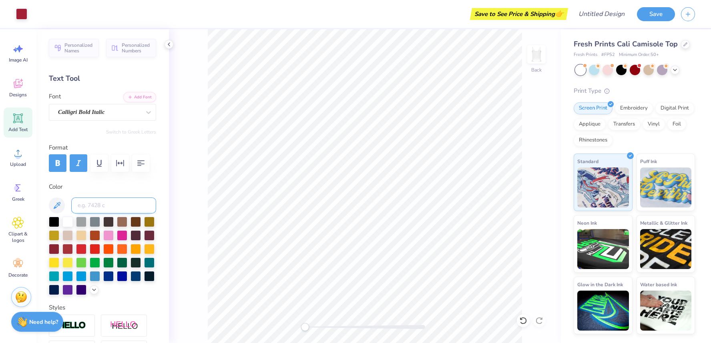
paste input
type input "201"
click at [94, 286] on icon at bounding box center [94, 289] width 6 height 6
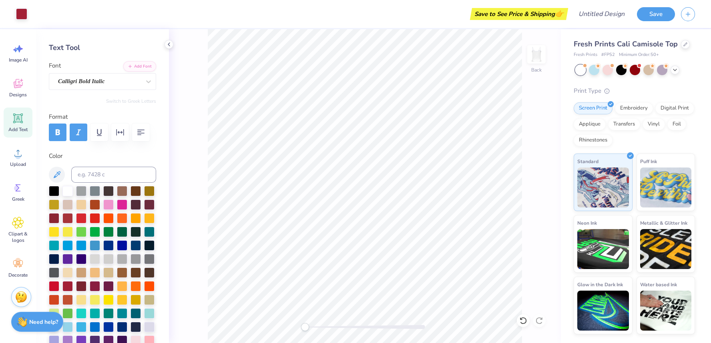
scroll to position [32, 0]
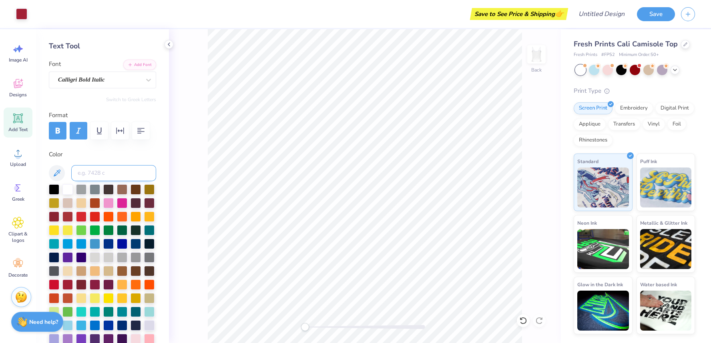
click at [105, 168] on input at bounding box center [113, 173] width 85 height 16
click at [65, 282] on div at bounding box center [67, 284] width 10 height 10
click at [66, 284] on div at bounding box center [67, 284] width 10 height 10
click at [194, 165] on div "Back W 2.01 2.01 " H 11.43 11.43 " Y 1.60 1.60 " Center Middle Top Bottom" at bounding box center [365, 186] width 392 height 314
click at [193, 135] on div "Back W 2.01 2.01 " H 11.43 11.43 " Y 1.60 1.60 " Center Middle Top Bottom" at bounding box center [365, 186] width 392 height 314
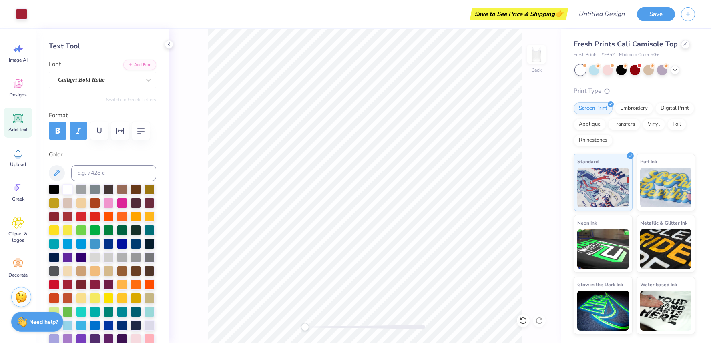
scroll to position [0, 0]
